Goal: Check status: Check status

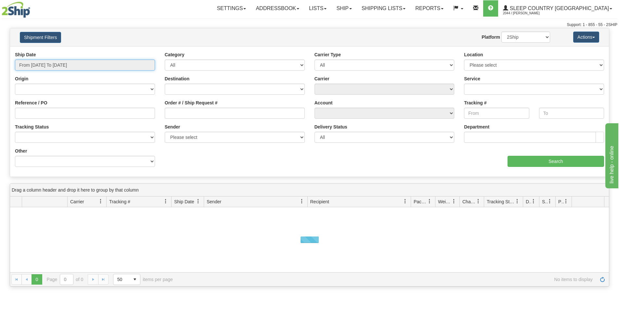
click at [76, 64] on input "From [DATE] To [DATE]" at bounding box center [85, 64] width 140 height 11
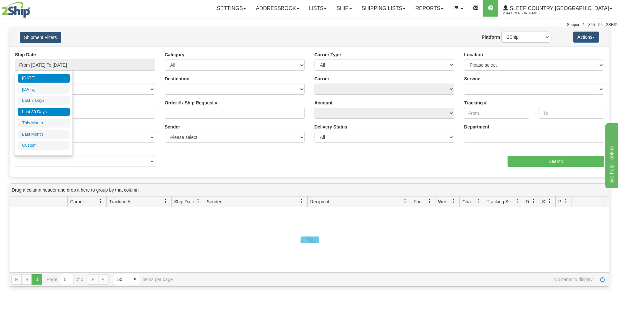
click at [48, 111] on li "Last 30 Days" at bounding box center [44, 112] width 52 height 9
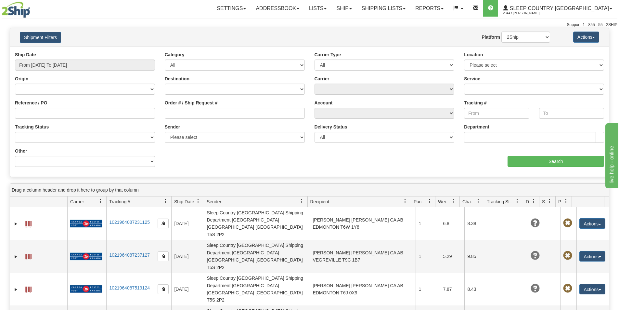
type input "From [DATE] To [DATE]"
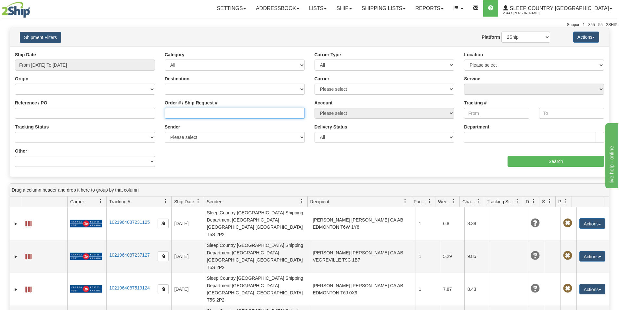
click at [208, 112] on input "Order # / Ship Request #" at bounding box center [235, 113] width 140 height 11
paste input "9008I101560"
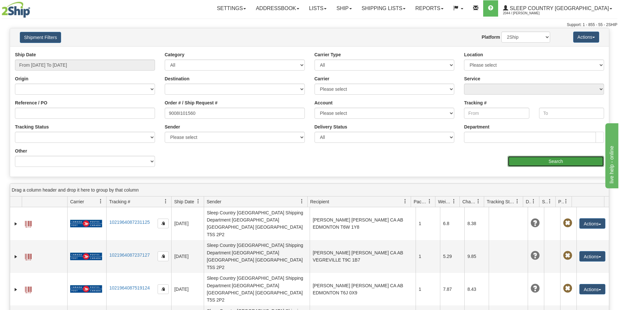
click at [545, 159] on input "Search" at bounding box center [555, 161] width 96 height 11
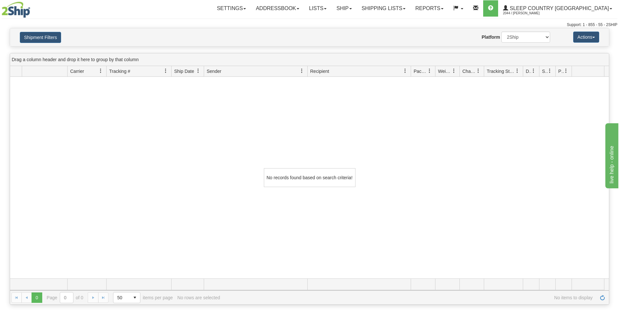
click at [210, 17] on div "Toggle navigation Settings Shipping Preferences Fields Preferences New" at bounding box center [309, 14] width 619 height 28
click at [37, 39] on button "Shipment Filters" at bounding box center [40, 37] width 41 height 11
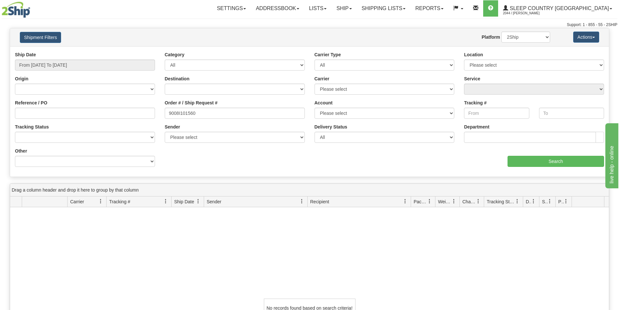
click at [76, 73] on div "Ship Date From [DATE] To [DATE]" at bounding box center [85, 63] width 150 height 24
click at [80, 64] on input "From [DATE] To [DATE]" at bounding box center [85, 64] width 140 height 11
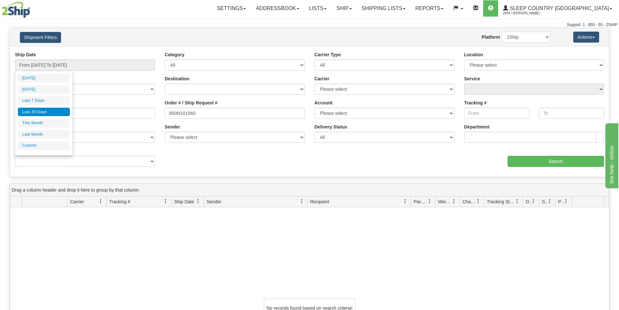
click at [48, 111] on li "Last 30 Days" at bounding box center [44, 112] width 52 height 9
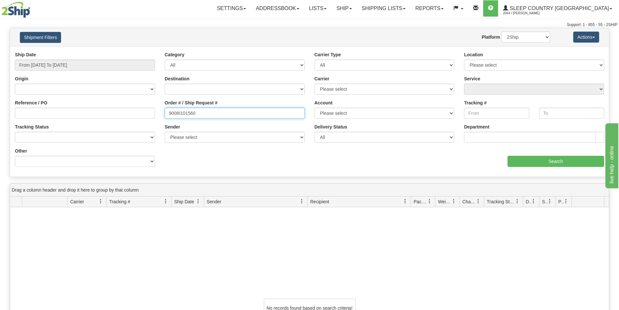
drag, startPoint x: 232, startPoint y: 111, endPoint x: 98, endPoint y: 114, distance: 134.5
click at [99, 51] on div "Reference / PO Order # / Ship Request # 9008I101560 Account Please select [GEOG…" at bounding box center [309, 51] width 599 height 0
paste input "0I100918"
type input "9000I100918"
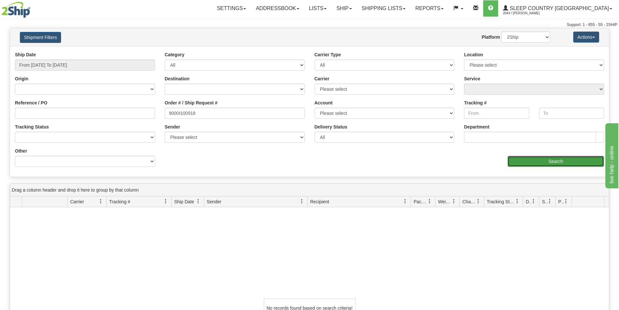
click at [536, 159] on input "Search" at bounding box center [555, 161] width 96 height 11
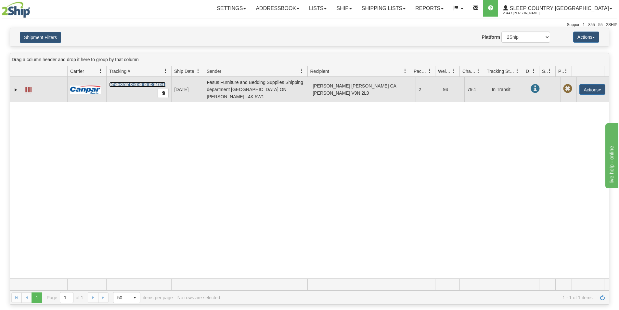
click at [139, 82] on link "D420352430000000861001" at bounding box center [137, 84] width 57 height 5
